Goal: Task Accomplishment & Management: Complete application form

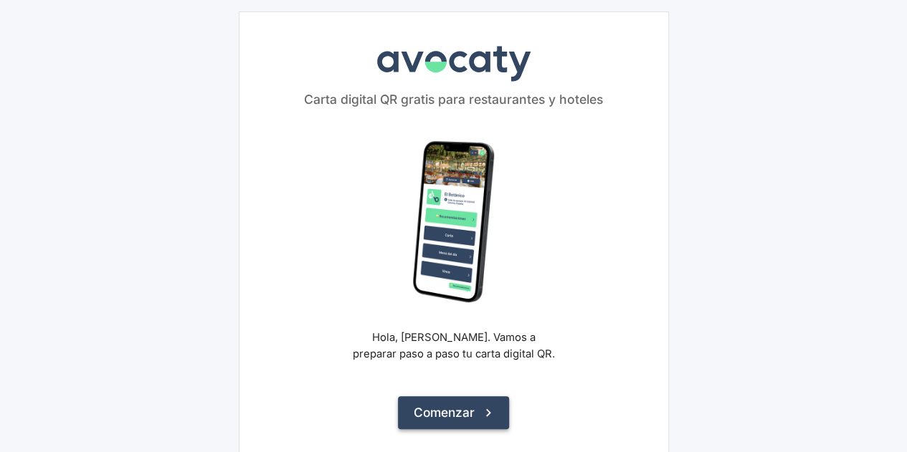
click at [458, 413] on button "Comenzar" at bounding box center [453, 412] width 111 height 33
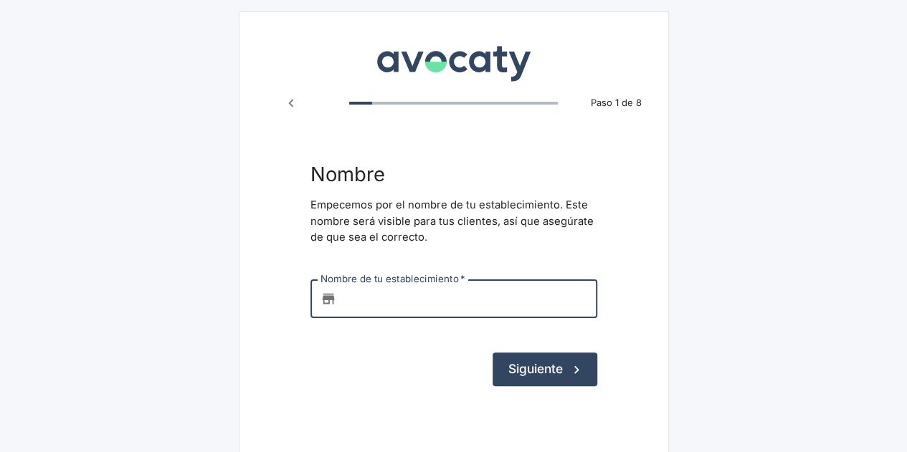
click at [455, 305] on input "Nombre de tu establecimiento   *" at bounding box center [469, 299] width 255 height 39
type input "ITALPASTRY"
click at [538, 369] on button "Siguiente" at bounding box center [545, 369] width 105 height 33
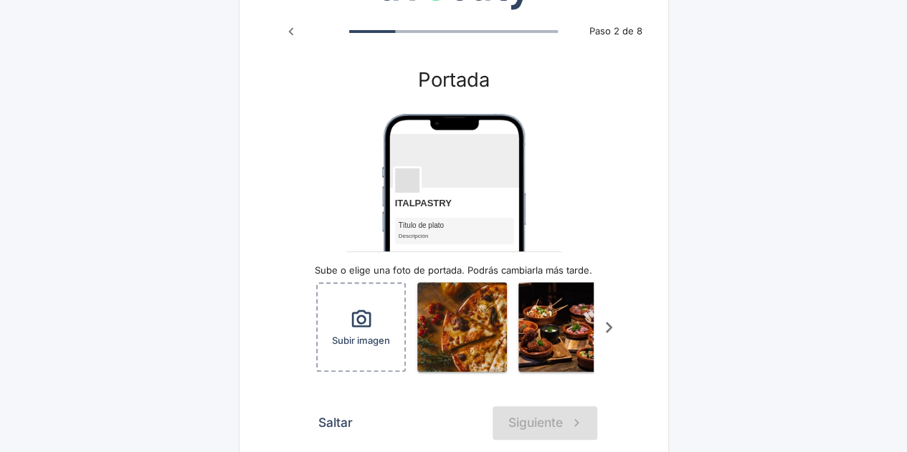
scroll to position [143, 0]
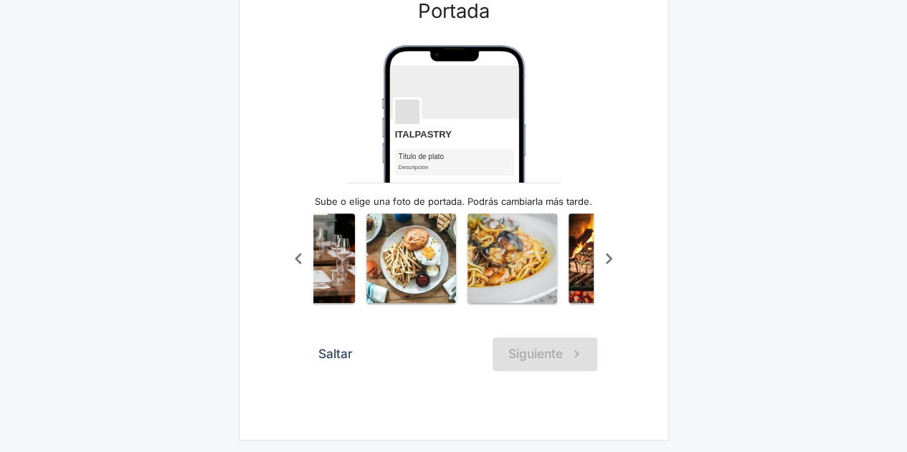
click at [604, 255] on icon "Scroll a la derecha" at bounding box center [609, 259] width 24 height 24
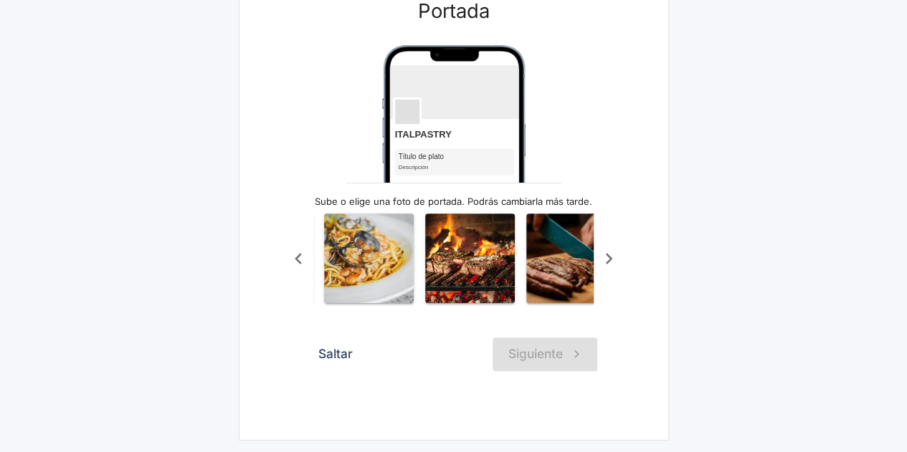
click at [604, 255] on icon "Scroll a la derecha" at bounding box center [609, 259] width 24 height 24
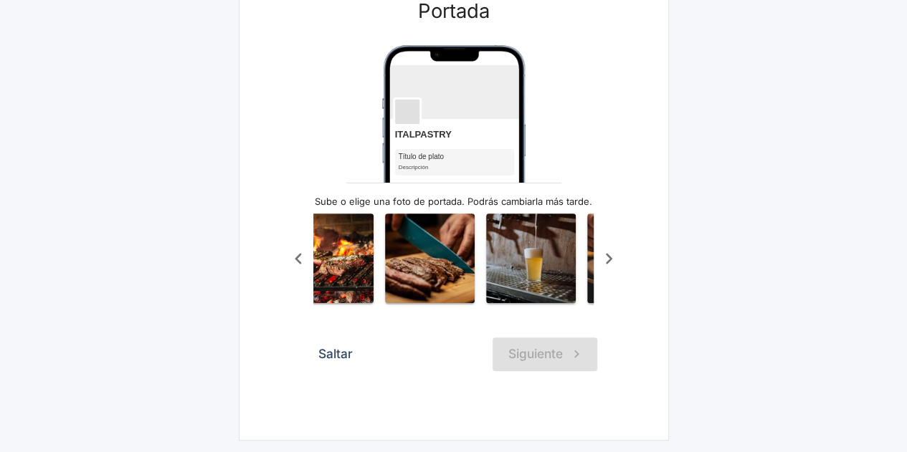
click at [604, 255] on icon "Scroll a la derecha" at bounding box center [609, 259] width 24 height 24
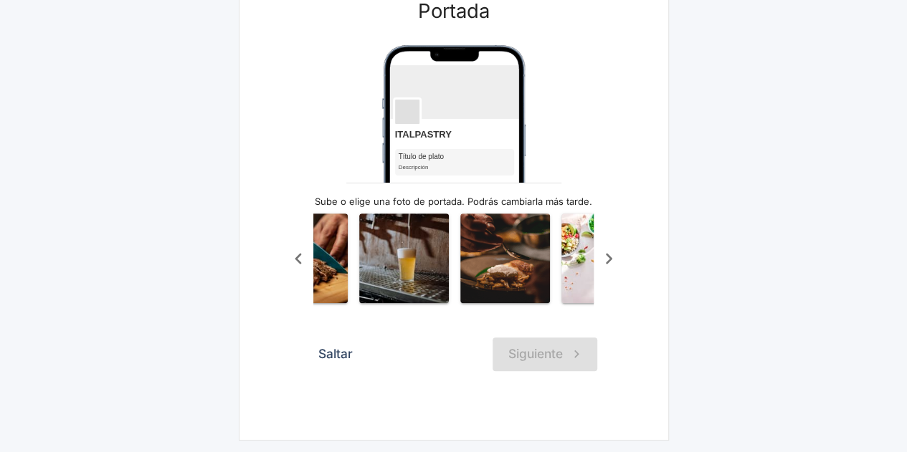
click at [604, 256] on icon "Scroll a la derecha" at bounding box center [609, 259] width 24 height 24
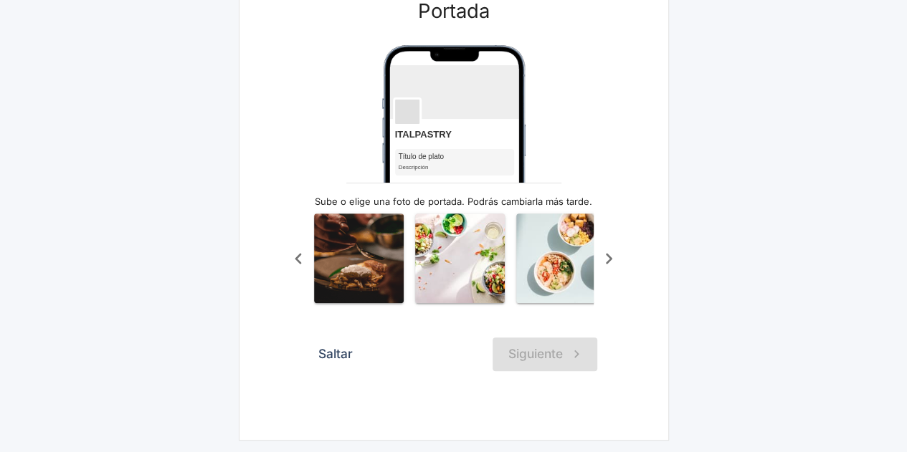
click at [605, 256] on icon "Scroll a la derecha" at bounding box center [609, 259] width 24 height 24
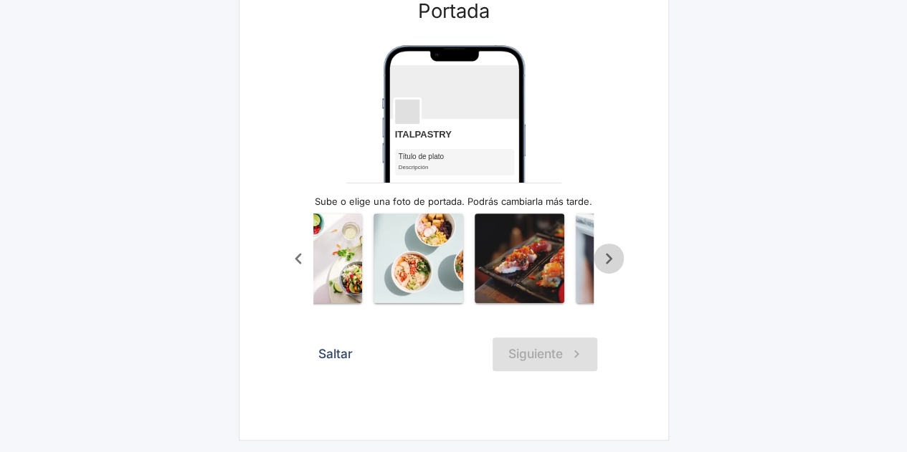
click at [605, 257] on icon "Scroll a la derecha" at bounding box center [609, 259] width 24 height 24
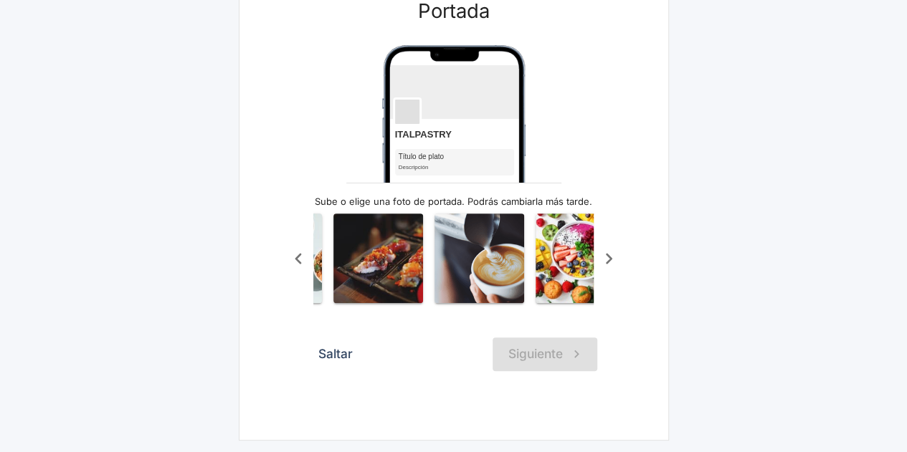
scroll to position [0, 1198]
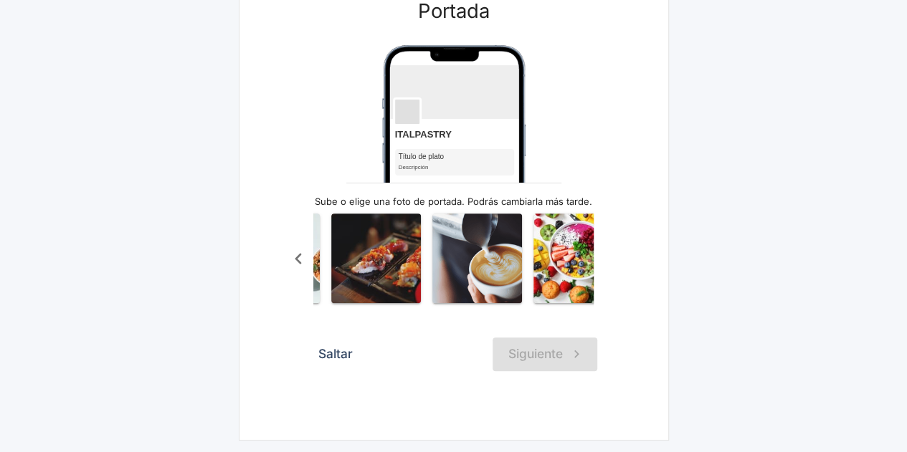
click at [605, 257] on div "Subir imagen" at bounding box center [453, 258] width 341 height 107
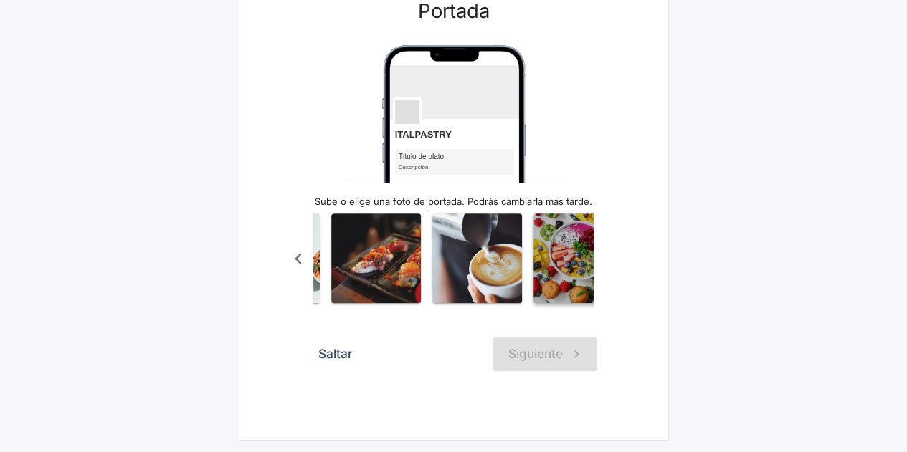
click at [561, 279] on img "button" at bounding box center [578, 259] width 90 height 90
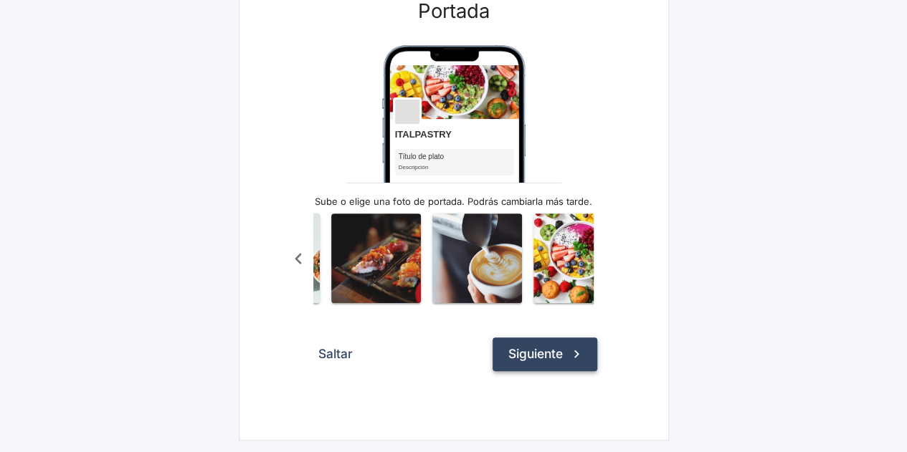
click at [551, 362] on button "Siguiente" at bounding box center [545, 354] width 105 height 33
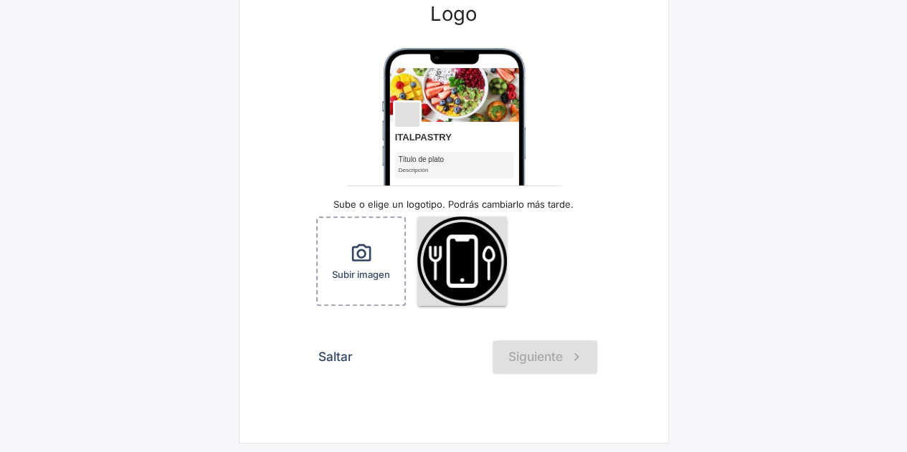
scroll to position [139, 0]
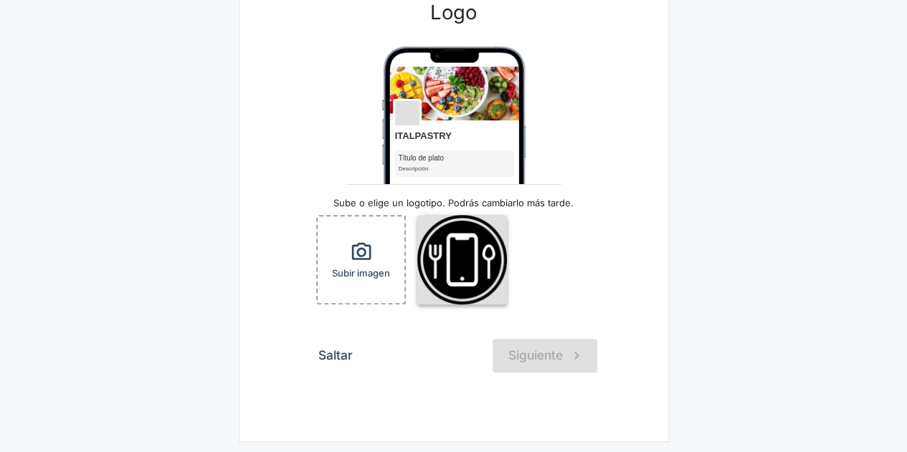
drag, startPoint x: 476, startPoint y: 246, endPoint x: 495, endPoint y: 248, distance: 18.8
click at [477, 246] on img "button" at bounding box center [462, 260] width 90 height 90
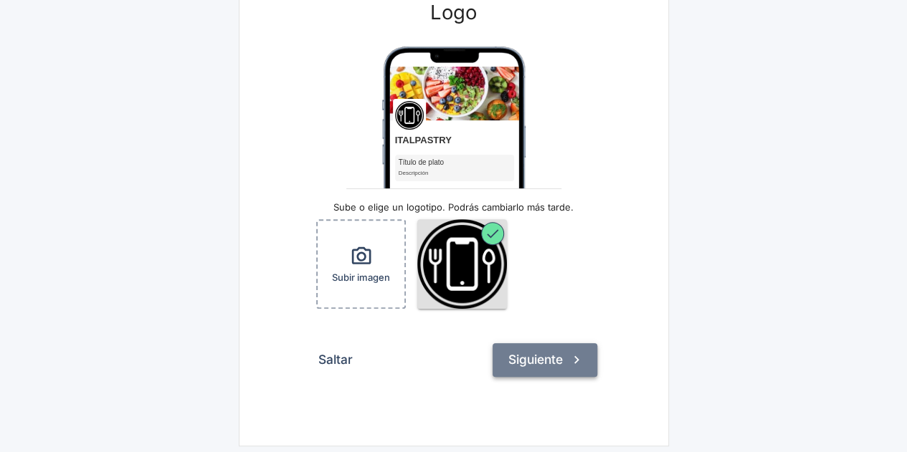
click at [551, 362] on button "Siguiente" at bounding box center [545, 359] width 105 height 33
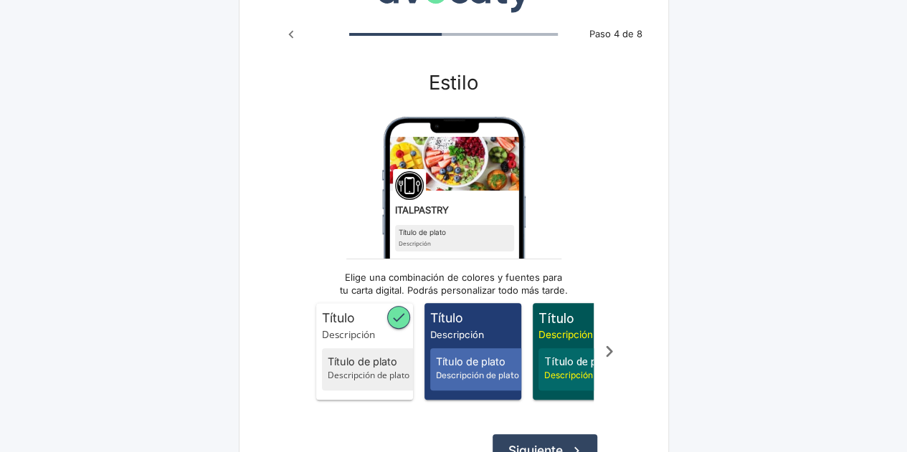
scroll to position [143, 0]
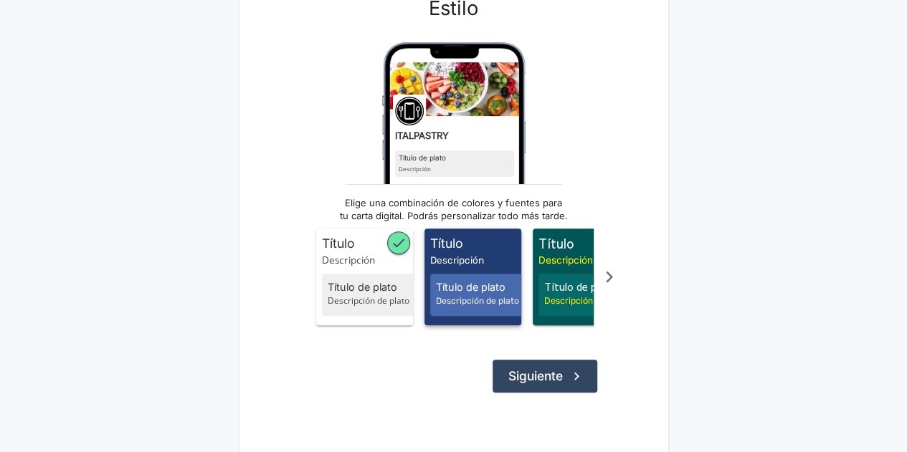
click at [467, 280] on span "Título de plato" at bounding box center [480, 288] width 89 height 16
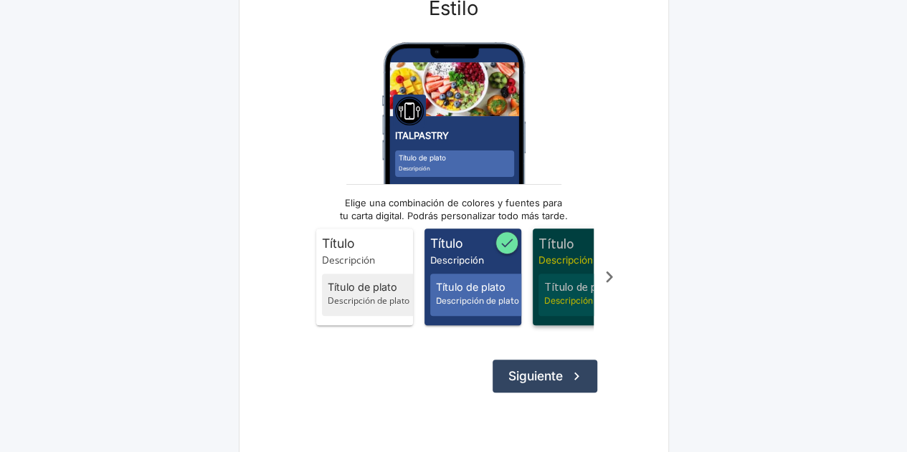
drag, startPoint x: 543, startPoint y: 276, endPoint x: 592, endPoint y: 270, distance: 49.1
click at [545, 276] on div "Título de plato Descripción de plato" at bounding box center [588, 295] width 100 height 43
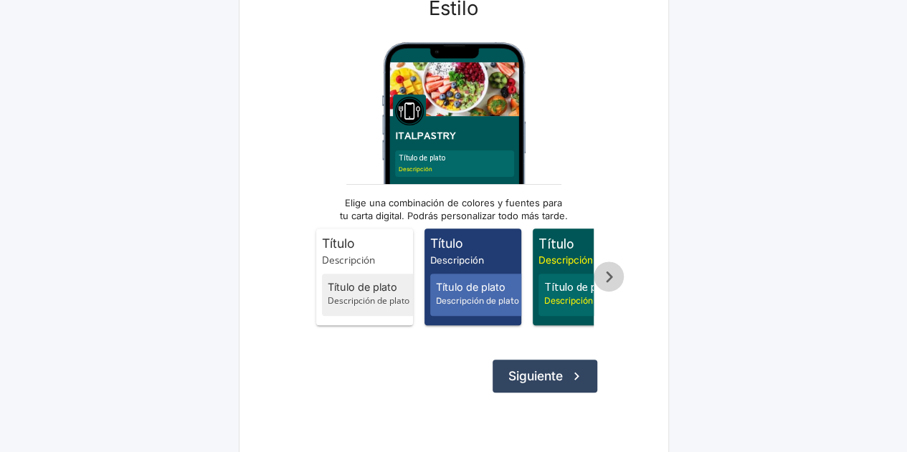
click at [605, 282] on icon "Scroll a la derecha" at bounding box center [609, 277] width 24 height 24
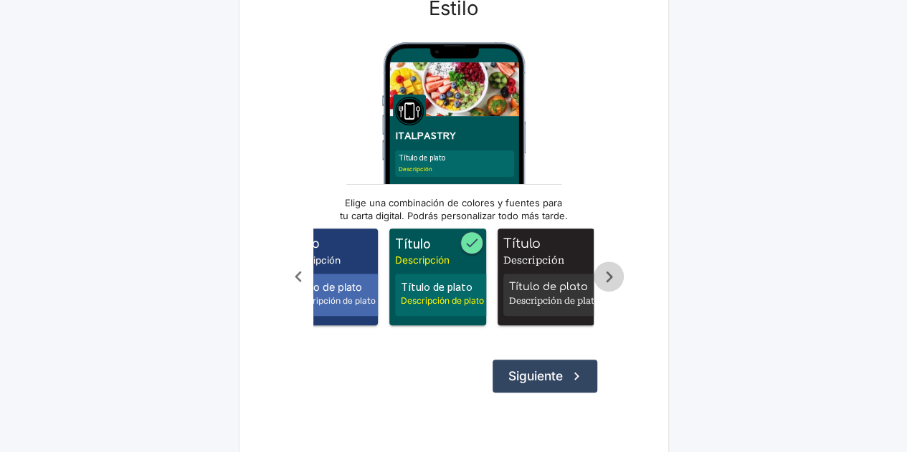
click at [606, 282] on icon "Scroll a la derecha" at bounding box center [609, 277] width 24 height 24
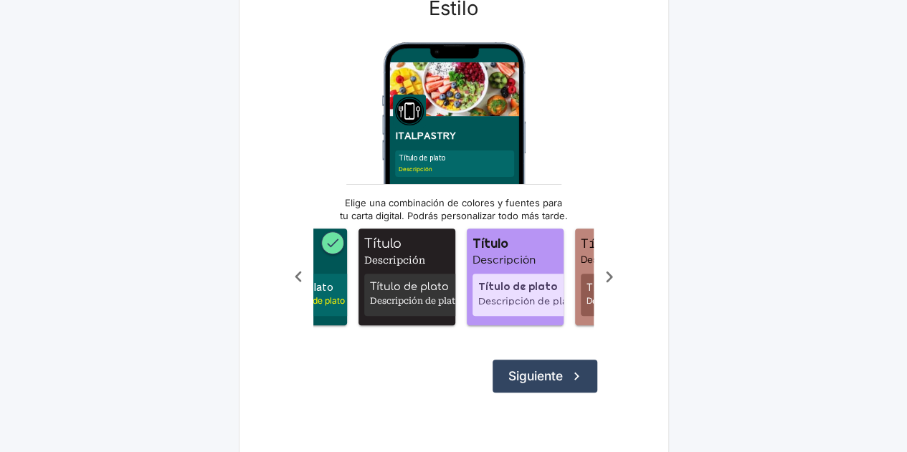
click at [606, 282] on icon "Scroll a la derecha" at bounding box center [609, 277] width 24 height 24
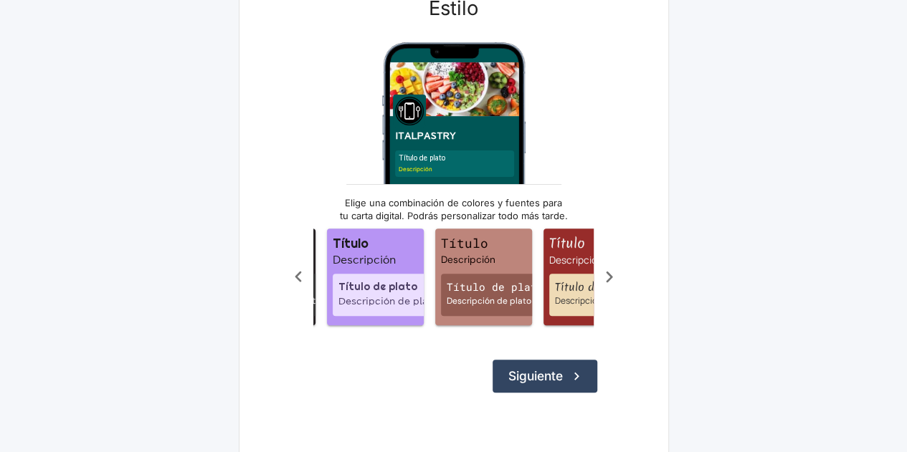
click at [606, 282] on icon "Scroll a la derecha" at bounding box center [609, 277] width 24 height 24
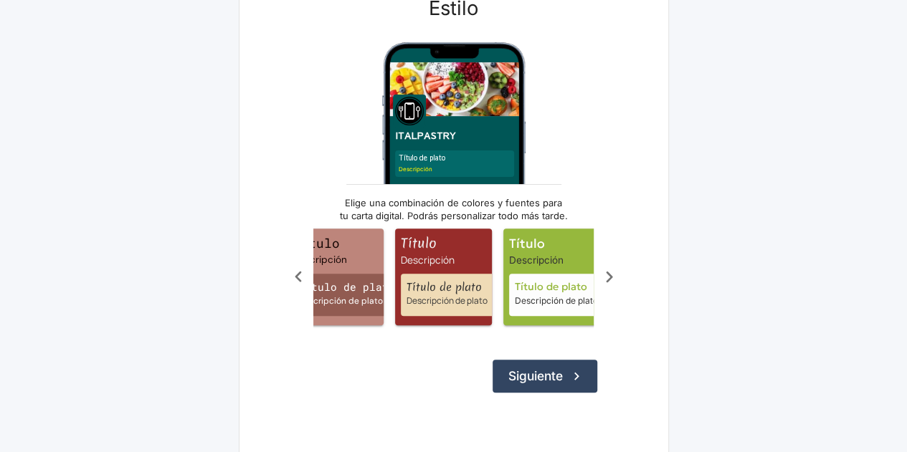
click at [301, 277] on icon "Scroll a la izquierda" at bounding box center [299, 277] width 24 height 24
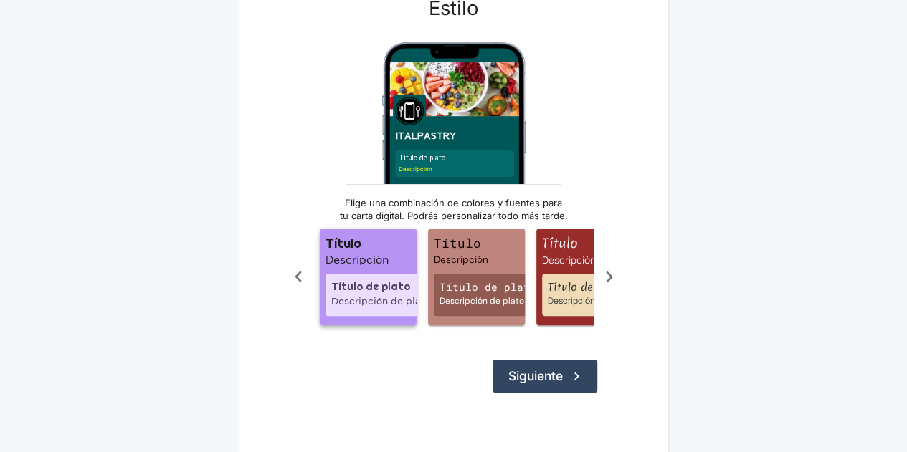
scroll to position [0, 427]
click at [379, 276] on div "Título de plato Descripción de plato" at bounding box center [378, 295] width 100 height 43
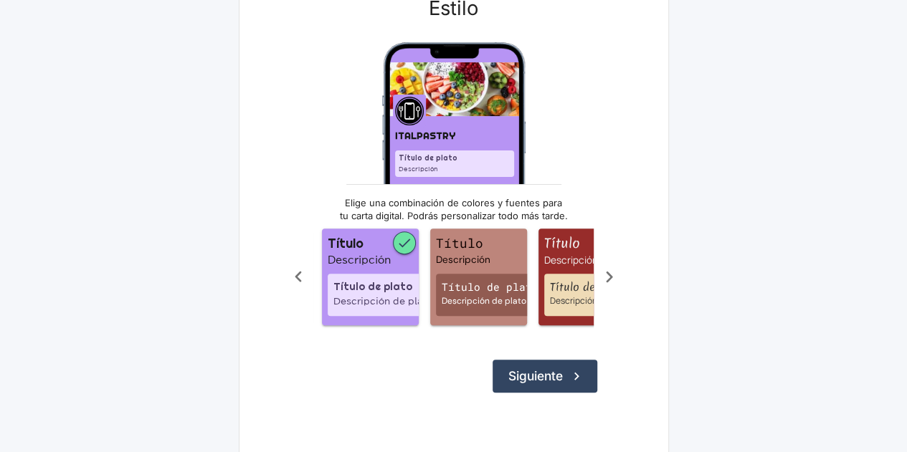
click at [604, 281] on icon "Scroll a la derecha" at bounding box center [609, 277] width 24 height 24
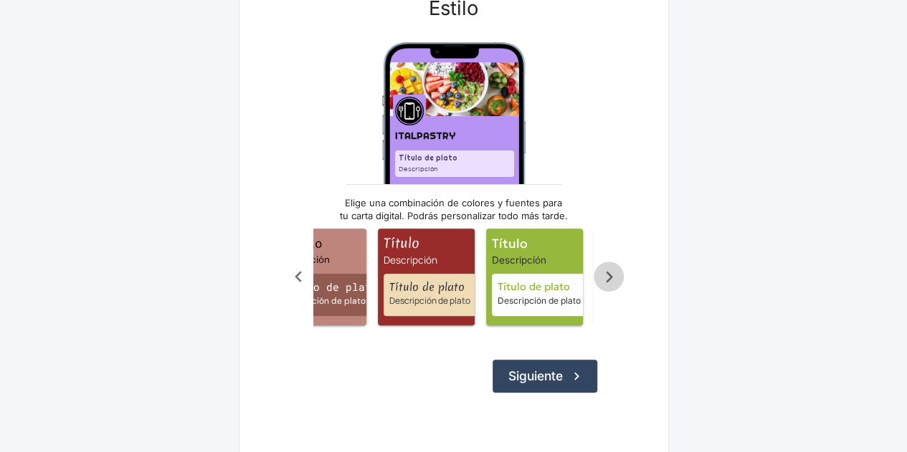
click at [604, 281] on icon "Scroll a la derecha" at bounding box center [609, 277] width 24 height 24
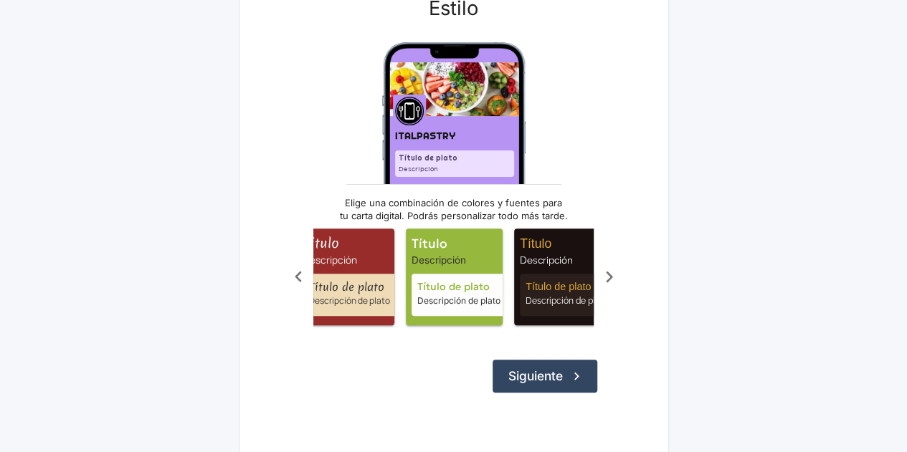
scroll to position [0, 714]
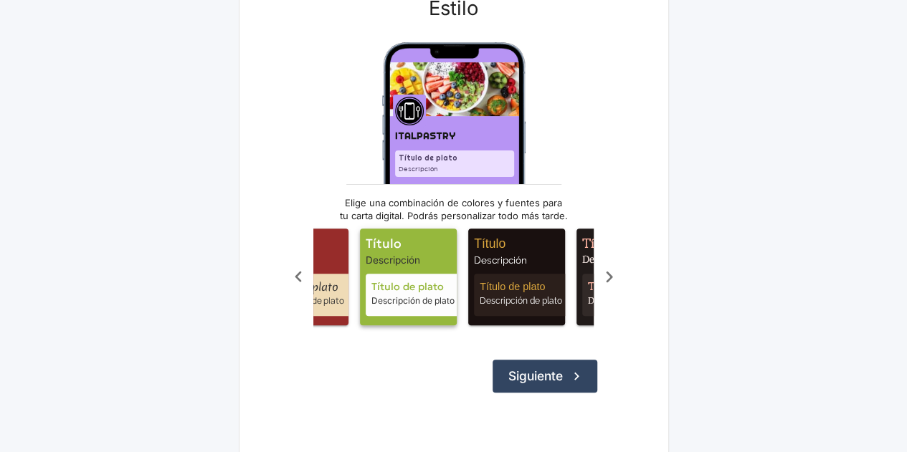
click at [416, 248] on span "Título" at bounding box center [411, 243] width 91 height 19
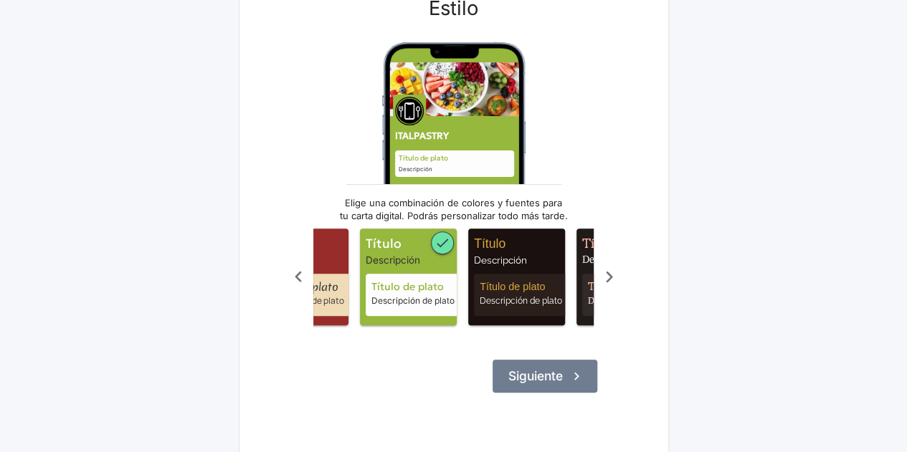
click at [565, 393] on button "Siguiente" at bounding box center [545, 376] width 105 height 33
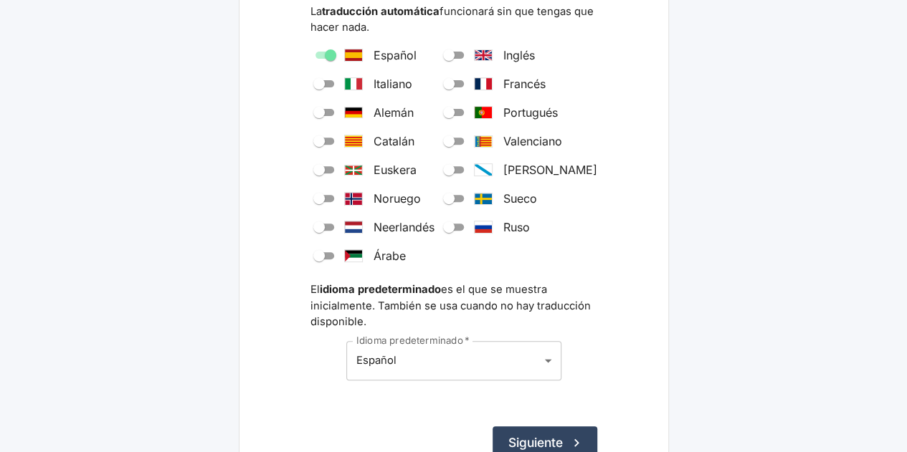
scroll to position [215, 0]
click at [475, 57] on input "Inglés" at bounding box center [449, 54] width 52 height 17
checkbox input "true"
click at [332, 85] on input "Italiano" at bounding box center [319, 83] width 52 height 17
checkbox input "true"
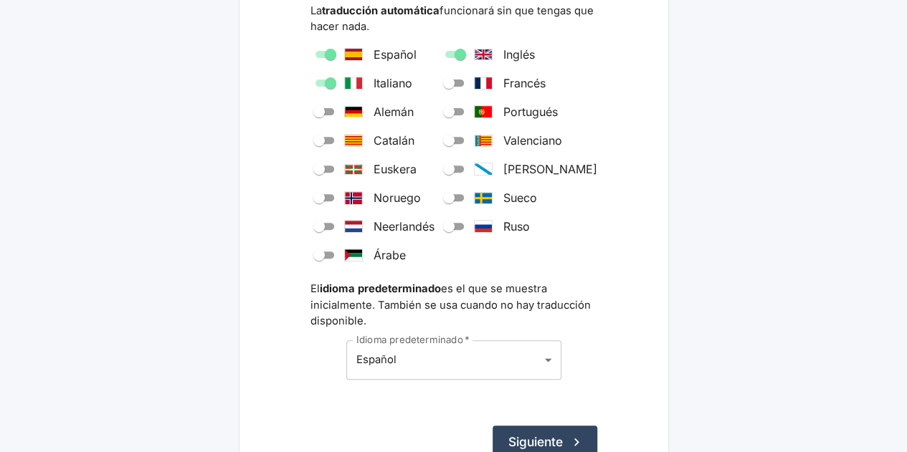
scroll to position [287, 0]
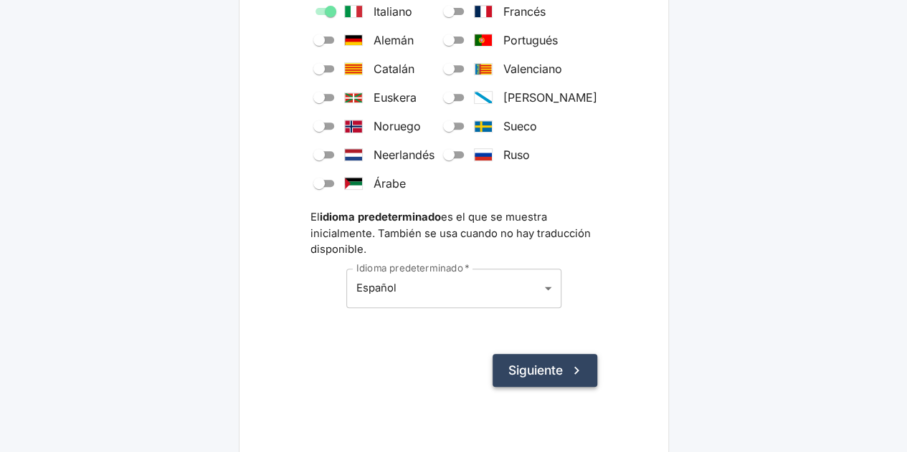
click at [538, 366] on button "Siguiente" at bounding box center [545, 370] width 105 height 33
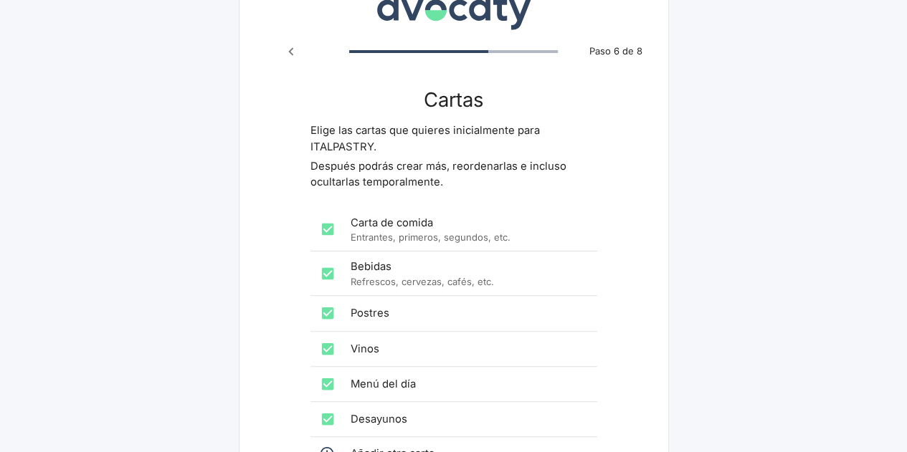
scroll to position [72, 0]
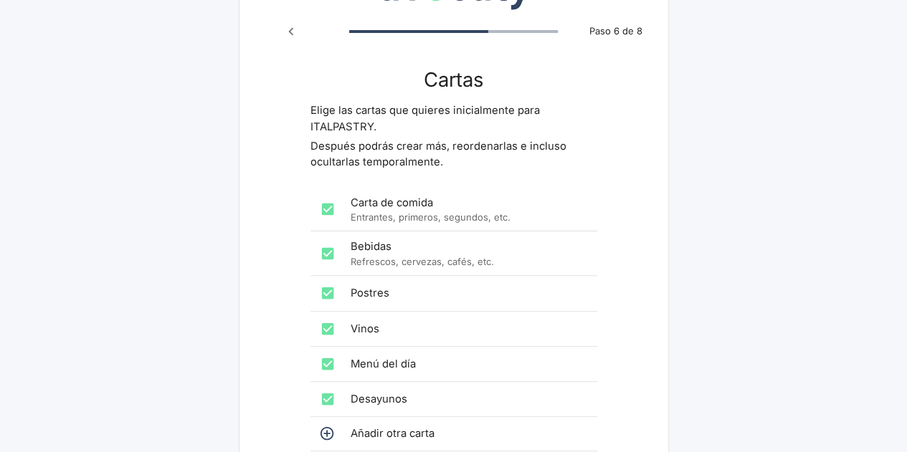
click at [407, 332] on span "Vinos" at bounding box center [468, 329] width 235 height 16
checkbox input "false"
click at [411, 367] on span "Menú del día" at bounding box center [468, 364] width 235 height 16
checkbox input "false"
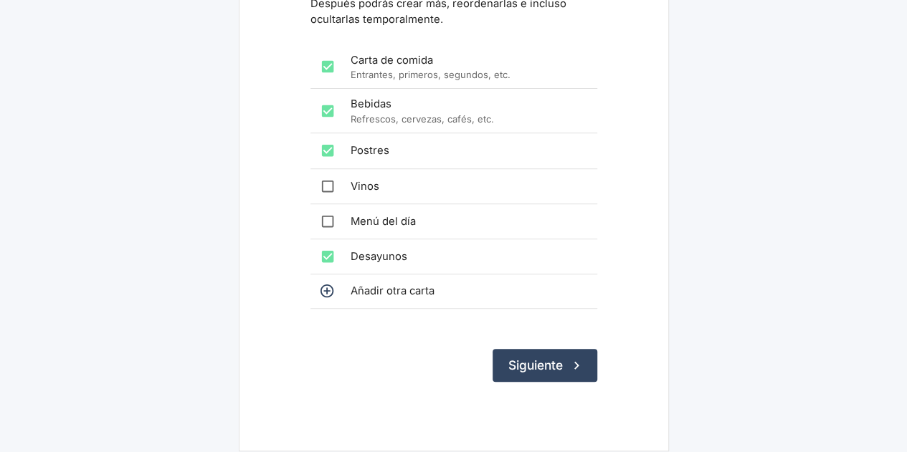
scroll to position [215, 0]
click at [375, 295] on span "Añadir otra carta" at bounding box center [468, 290] width 235 height 16
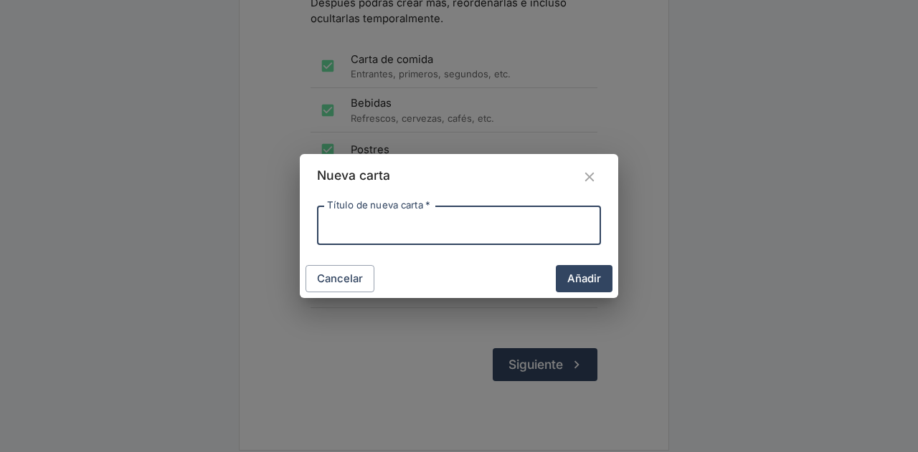
click at [589, 173] on icon "Cerrar" at bounding box center [589, 177] width 16 height 16
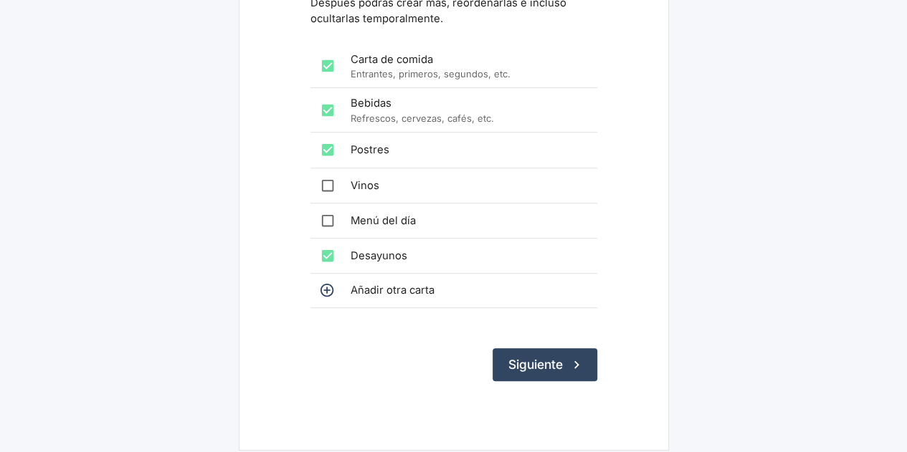
click at [348, 252] on div at bounding box center [336, 256] width 29 height 29
checkbox input "false"
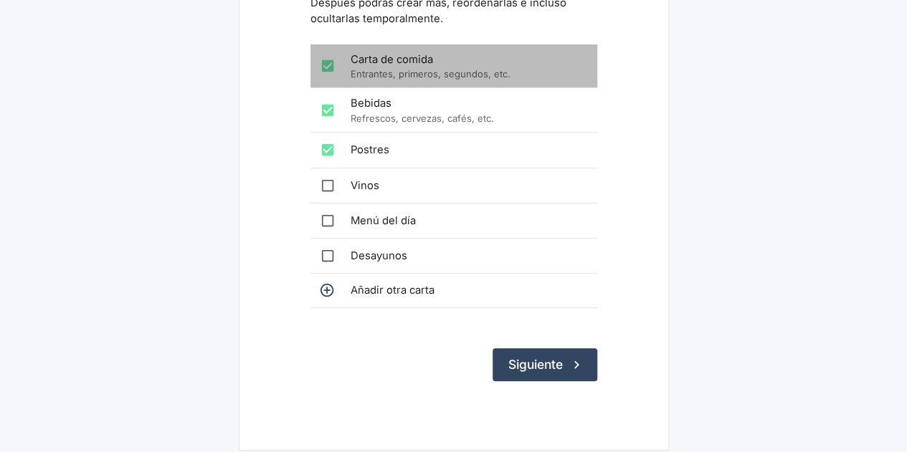
drag, startPoint x: 328, startPoint y: 65, endPoint x: 347, endPoint y: 92, distance: 32.4
click at [329, 64] on input "checkbox" at bounding box center [327, 66] width 29 height 29
checkbox input "false"
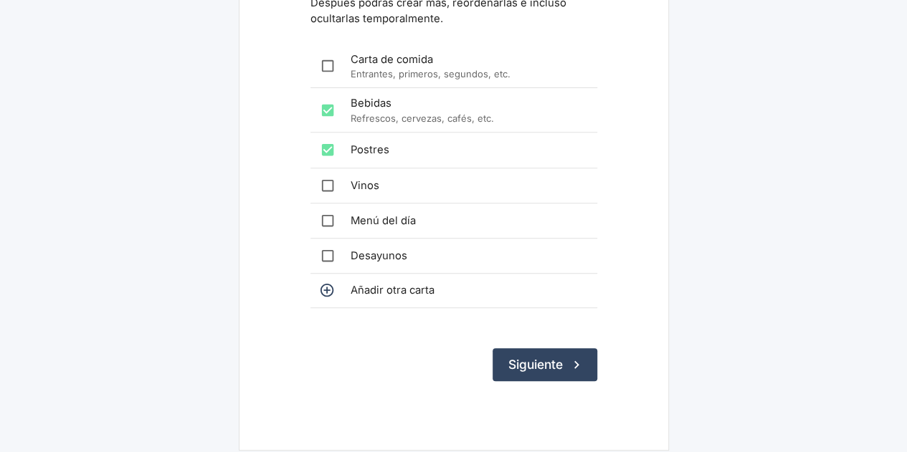
click at [329, 292] on icon at bounding box center [327, 290] width 16 height 16
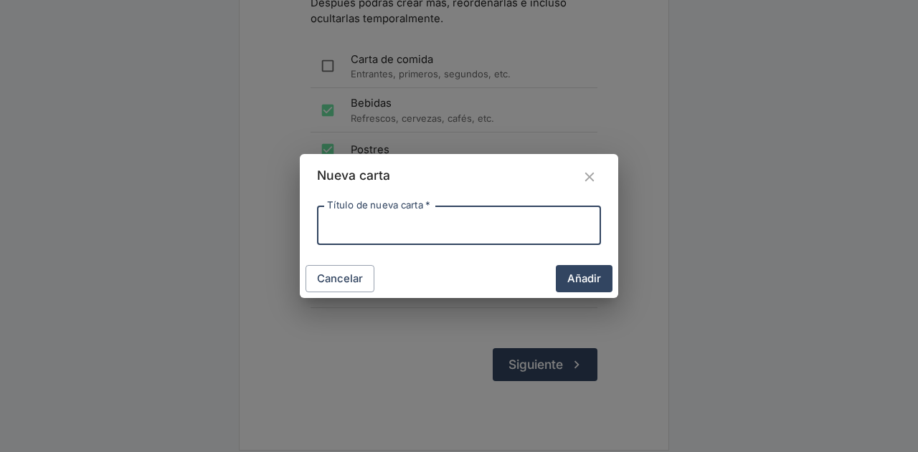
click at [494, 226] on input "Título de nueva carta   *" at bounding box center [459, 225] width 284 height 39
paste input "Bocadillos Clásicos"
drag, startPoint x: 384, startPoint y: 226, endPoint x: 549, endPoint y: 228, distance: 165.6
click at [549, 228] on input "Bocadillos Clásicos" at bounding box center [459, 225] width 284 height 39
type input "Bocadillos Clásicos"
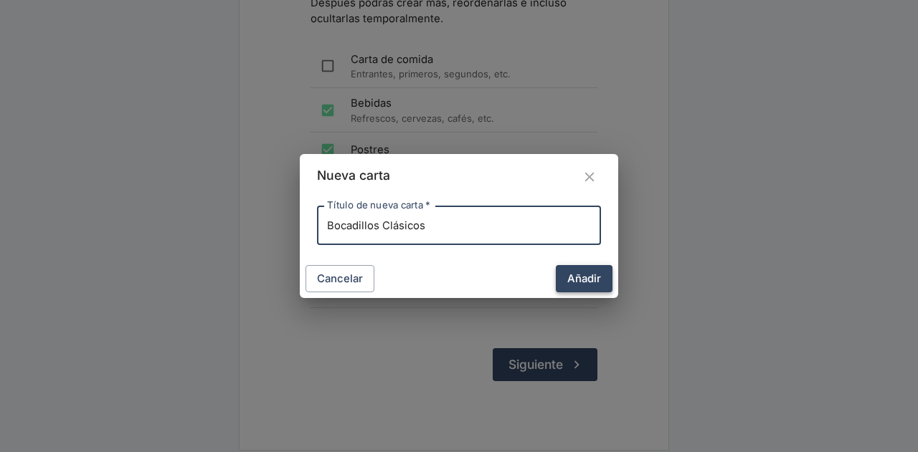
click at [596, 275] on button "Añadir" at bounding box center [584, 278] width 57 height 27
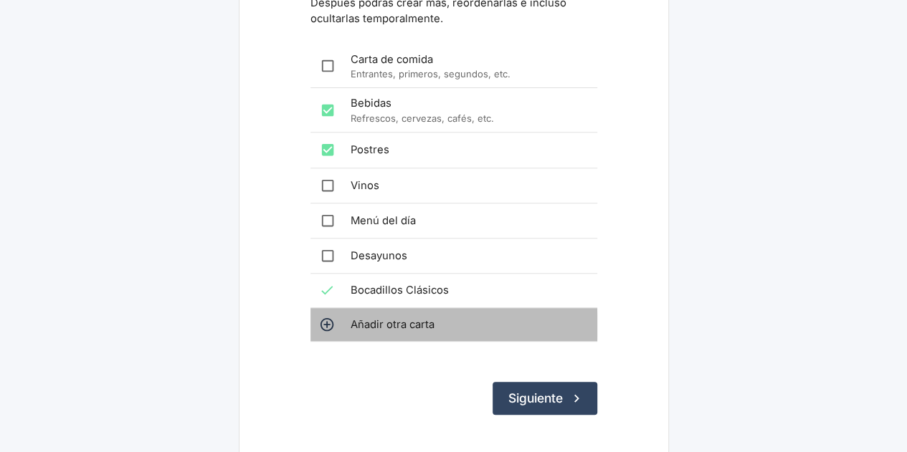
click at [330, 323] on icon at bounding box center [327, 325] width 16 height 16
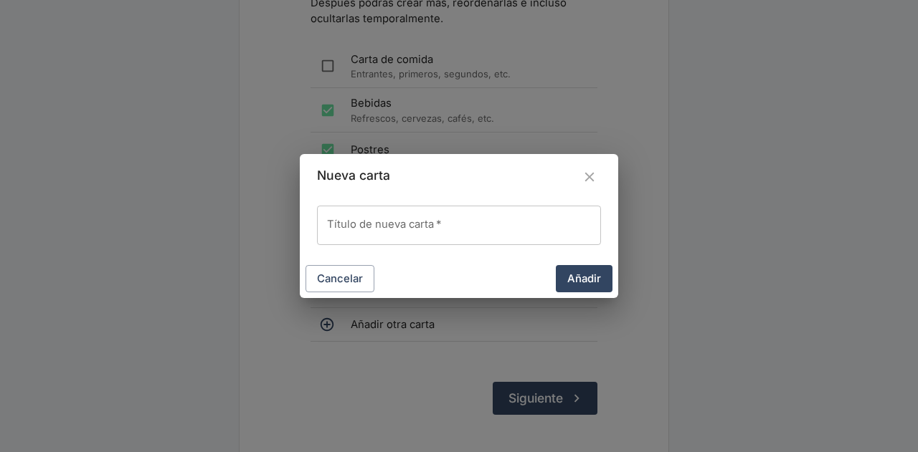
click at [475, 214] on input "Título de nueva carta   *" at bounding box center [459, 225] width 284 height 39
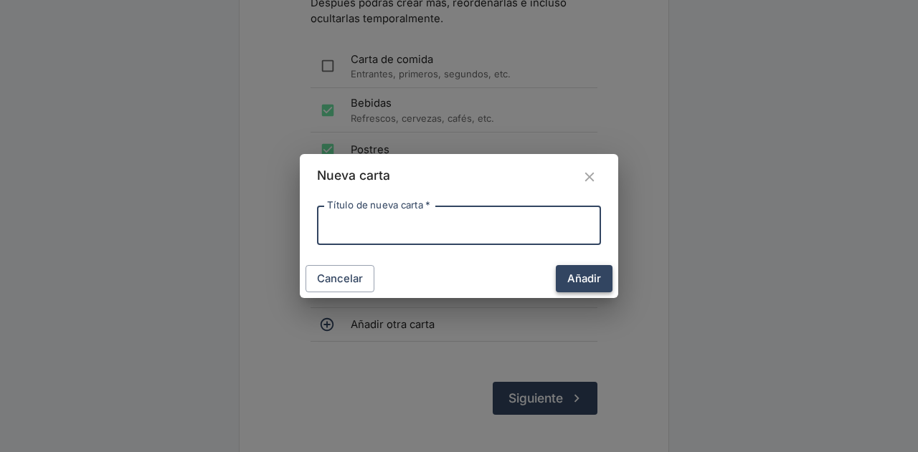
paste input "Especialidades Italianas"
type input "Especialidades Italianas"
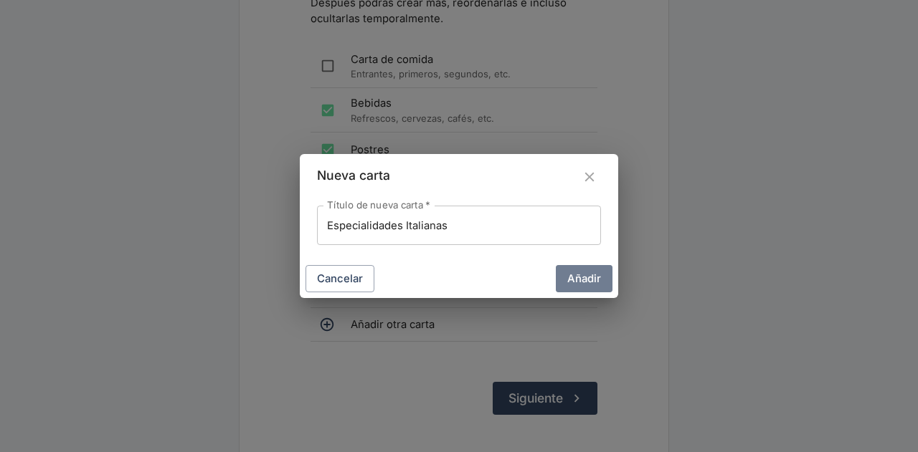
drag, startPoint x: 588, startPoint y: 280, endPoint x: 638, endPoint y: 263, distance: 53.1
click at [588, 279] on button "Añadir" at bounding box center [584, 278] width 57 height 27
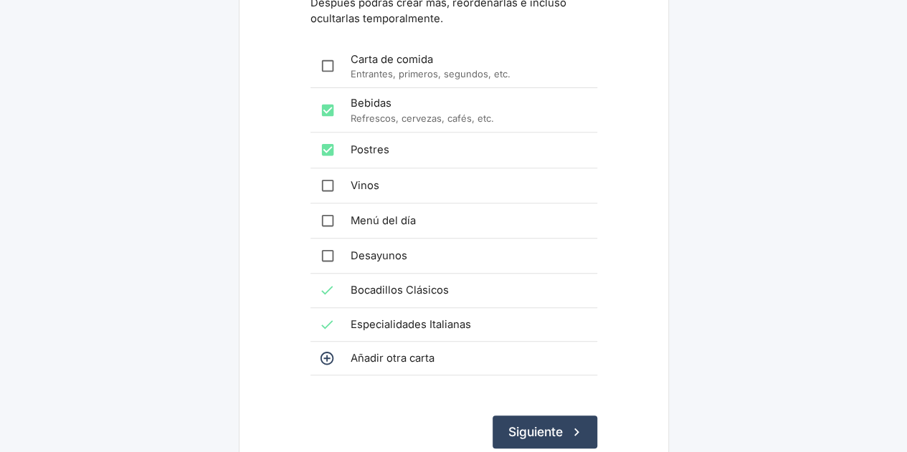
click at [404, 363] on span "Añadir otra carta" at bounding box center [468, 359] width 235 height 16
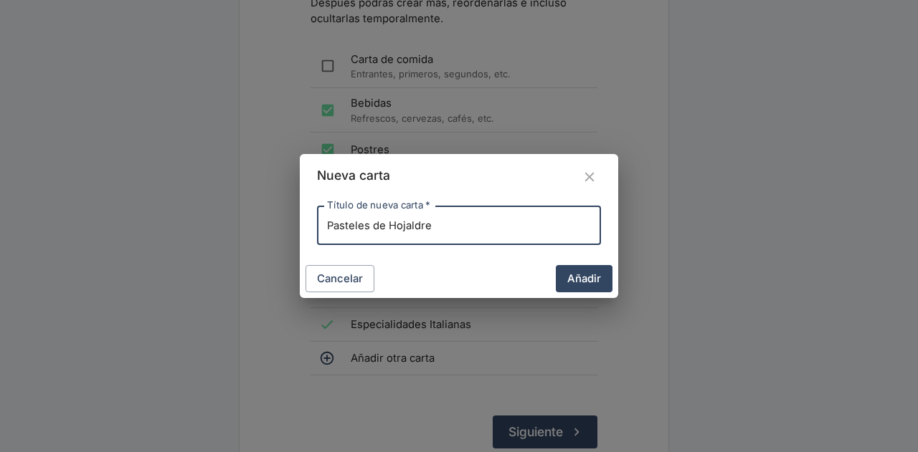
drag, startPoint x: 376, startPoint y: 225, endPoint x: 592, endPoint y: 237, distance: 216.8
click at [592, 237] on input "Pasteles de Hojaldre" at bounding box center [459, 225] width 284 height 39
type input "Pasteles"
click at [574, 273] on button "Añadir" at bounding box center [584, 278] width 57 height 27
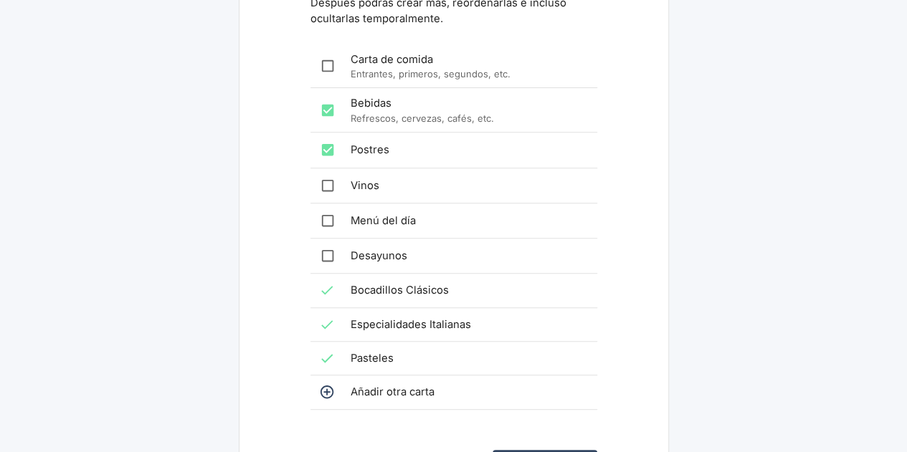
click at [396, 385] on span "Añadir otra carta" at bounding box center [468, 392] width 235 height 16
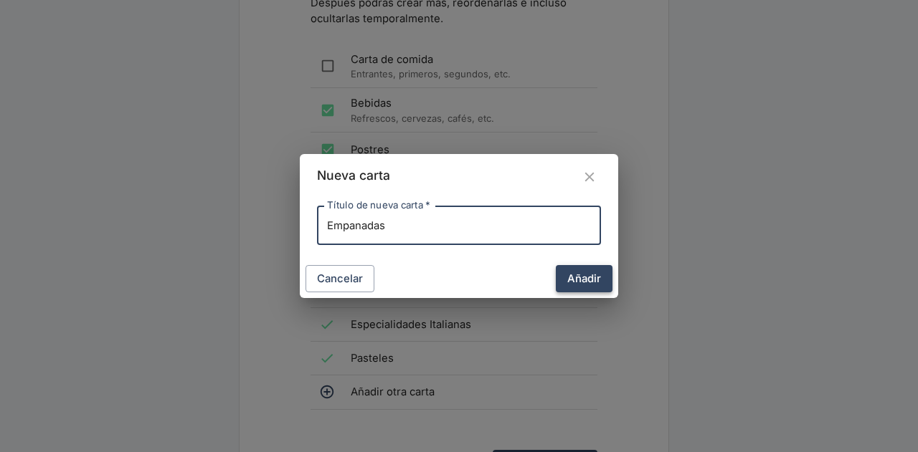
type input "Empanadas"
click at [584, 279] on button "Añadir" at bounding box center [584, 278] width 57 height 27
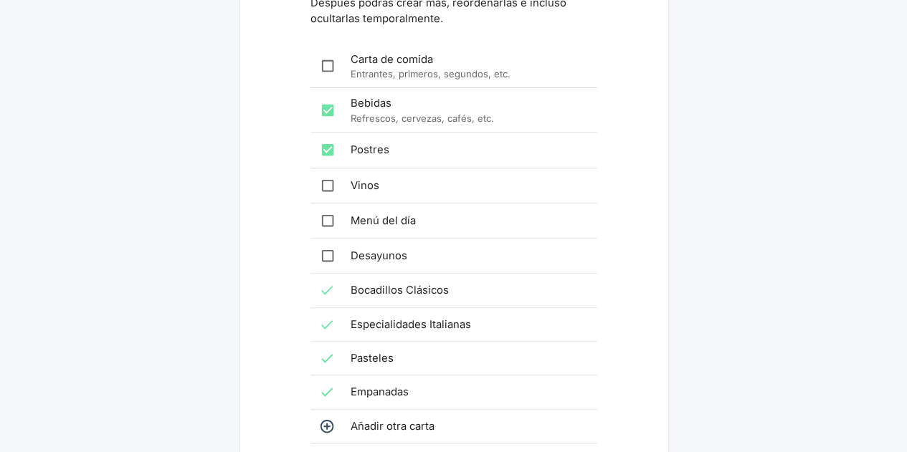
click at [329, 424] on icon at bounding box center [327, 427] width 16 height 16
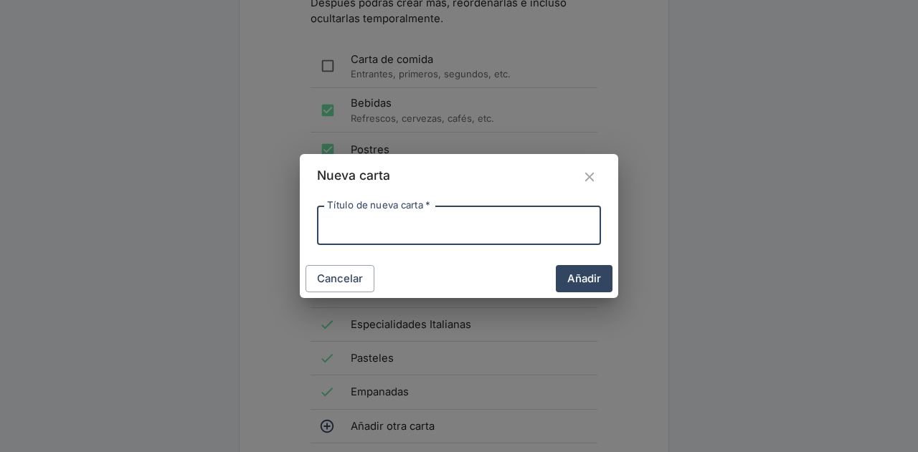
click at [380, 230] on input "Título de nueva carta   *" at bounding box center [459, 225] width 284 height 39
type input "SALUDABLE"
click at [591, 277] on button "Añadir" at bounding box center [584, 278] width 57 height 27
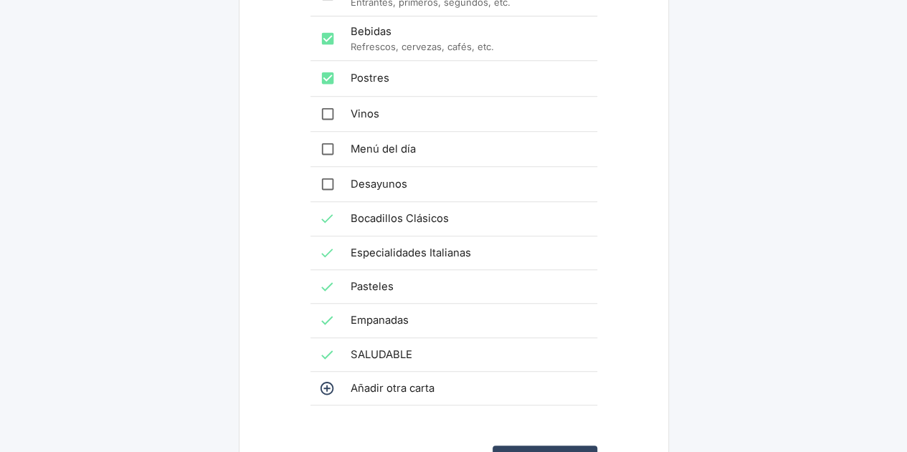
scroll to position [391, 0]
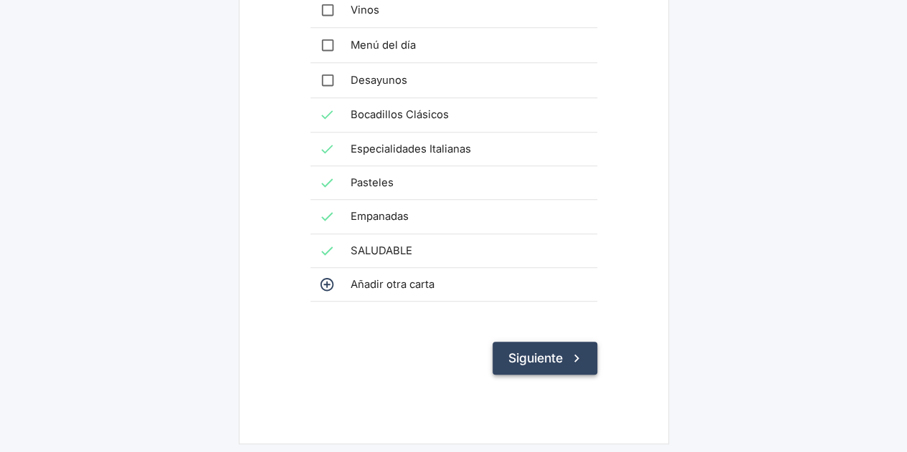
click at [510, 358] on button "Siguiente" at bounding box center [545, 358] width 105 height 33
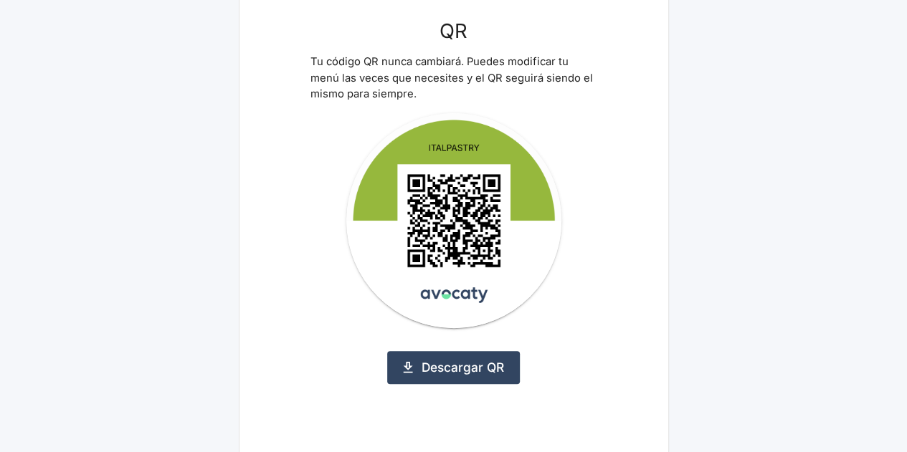
scroll to position [143, 0]
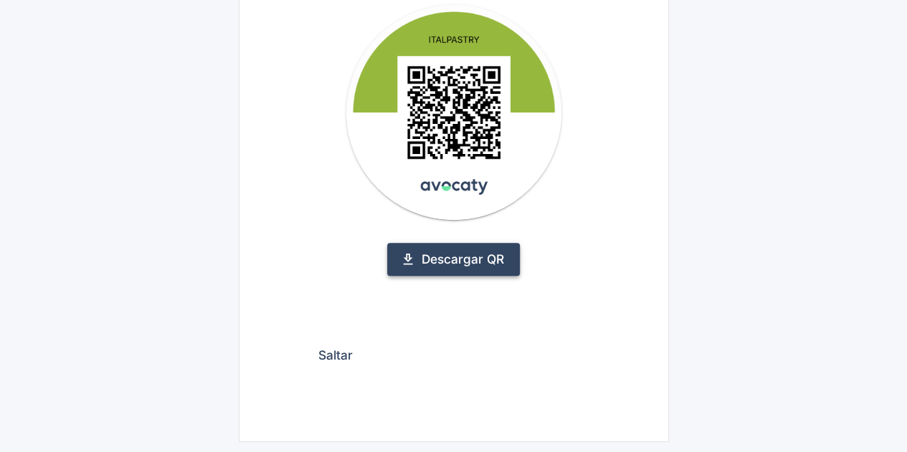
click at [429, 259] on link "Descargar QR" at bounding box center [453, 259] width 133 height 33
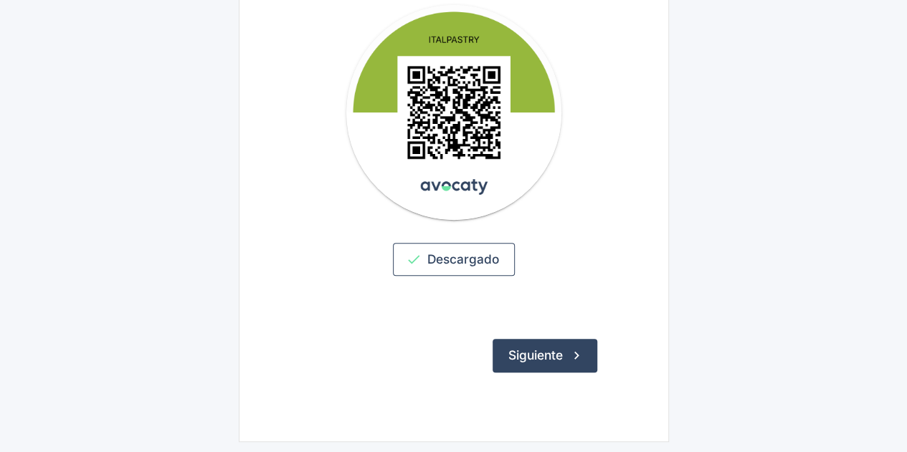
scroll to position [228, 0]
click at [545, 353] on button "Siguiente" at bounding box center [545, 356] width 105 height 33
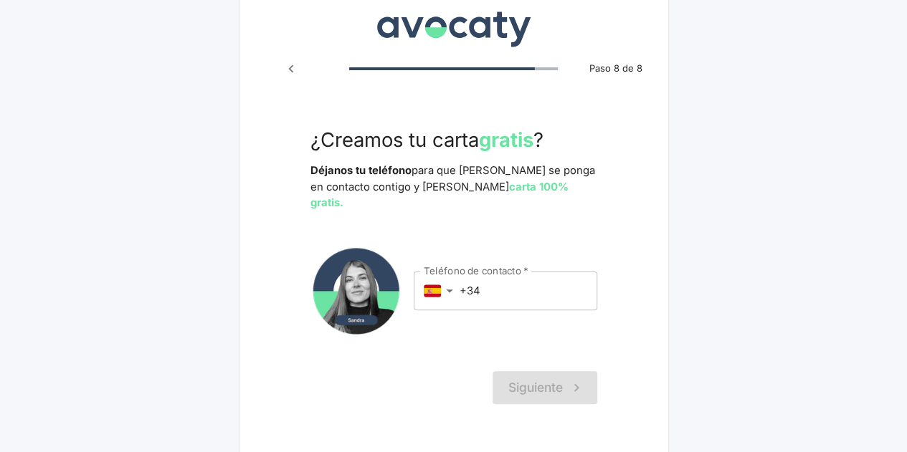
scroll to position [51, 0]
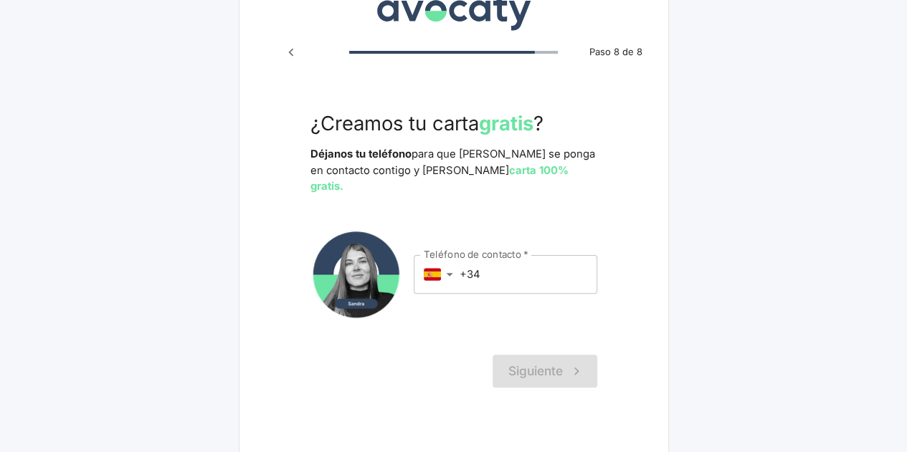
click at [540, 257] on input "+34" at bounding box center [529, 274] width 138 height 39
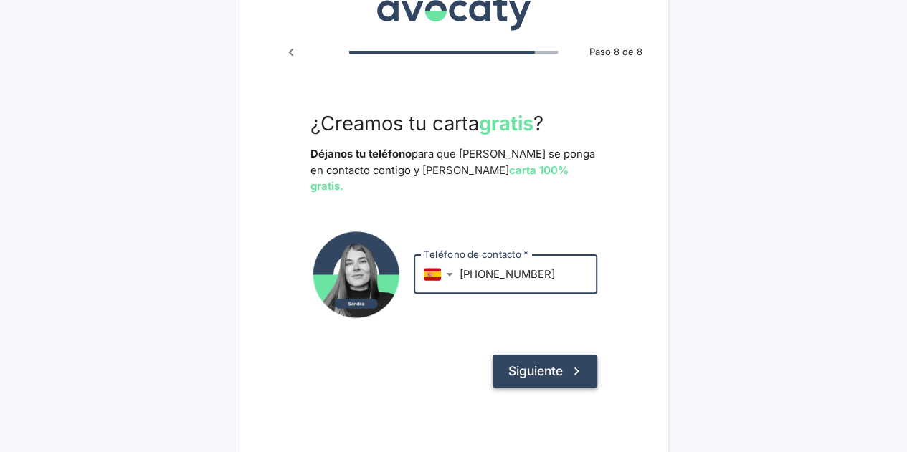
type input "[PHONE_NUMBER]"
click at [548, 361] on button "Siguiente" at bounding box center [545, 371] width 105 height 33
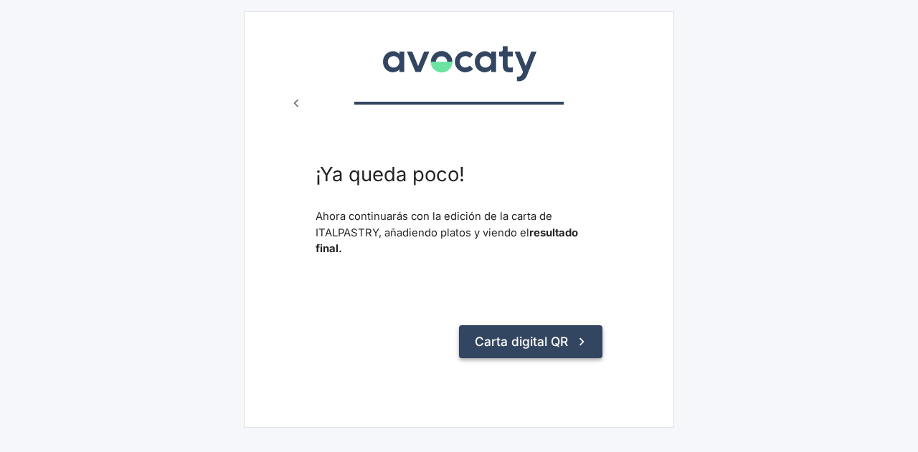
click at [542, 347] on button "Carta digital QR" at bounding box center [530, 341] width 143 height 33
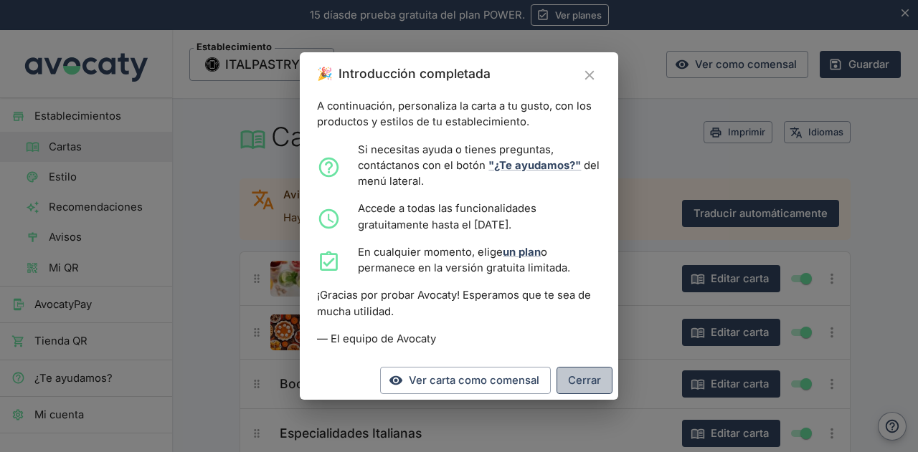
click at [564, 368] on button "Cerrar" at bounding box center [584, 380] width 56 height 27
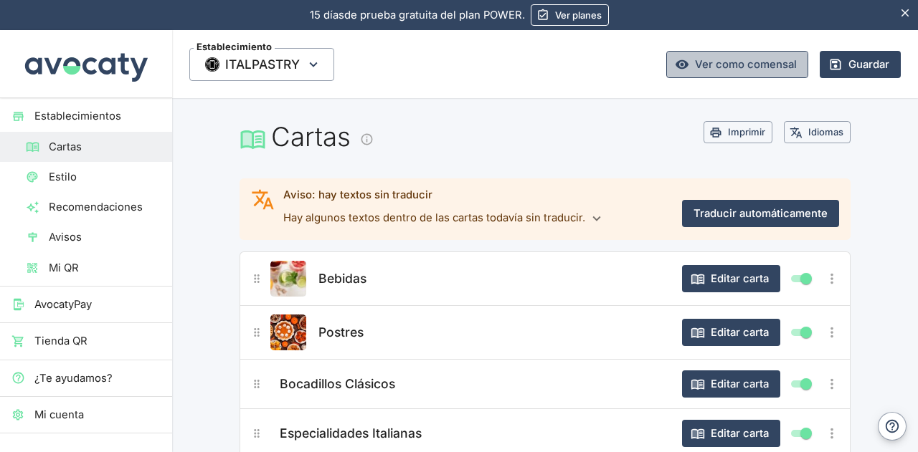
click at [723, 70] on link "Ver como comensal" at bounding box center [737, 64] width 142 height 27
click at [315, 61] on icon "button" at bounding box center [313, 65] width 16 height 16
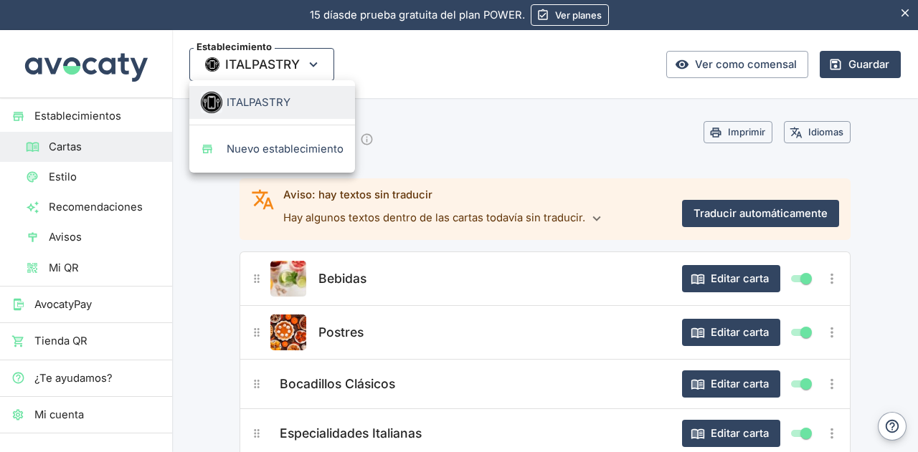
click at [315, 61] on div at bounding box center [459, 226] width 918 height 452
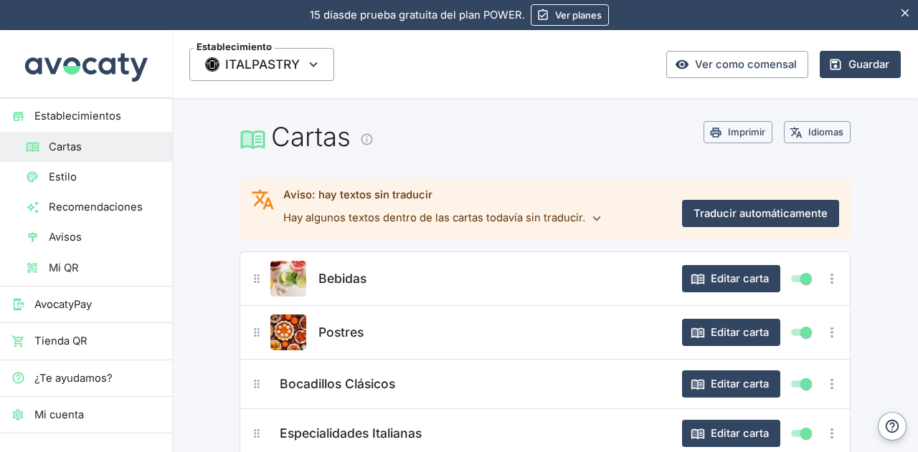
click at [569, 16] on link "Ver planes" at bounding box center [570, 15] width 78 height 22
